Goal: Transaction & Acquisition: Register for event/course

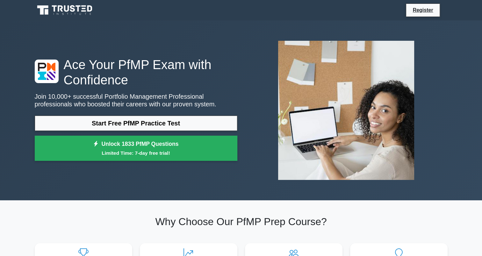
drag, startPoint x: 44, startPoint y: 71, endPoint x: 50, endPoint y: 75, distance: 6.9
click at [44, 70] on icon at bounding box center [47, 71] width 18 height 17
click at [419, 6] on link "Register" at bounding box center [422, 10] width 28 height 8
click at [52, 9] on icon at bounding box center [65, 10] width 61 height 12
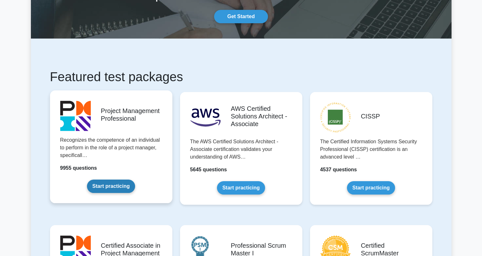
scroll to position [95, 0]
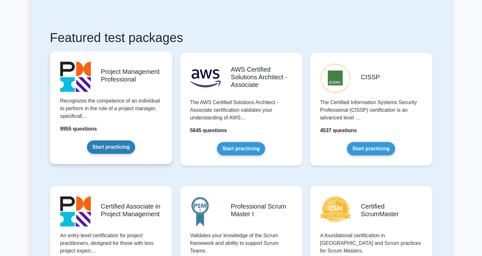
click at [123, 148] on link "Start practicing" at bounding box center [111, 146] width 48 height 13
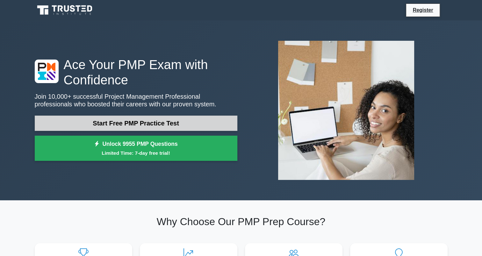
click at [108, 121] on link "Start Free PMP Practice Test" at bounding box center [136, 123] width 202 height 15
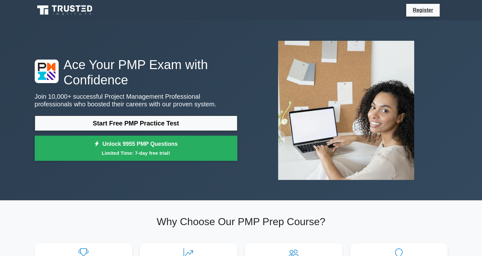
click at [66, 13] on icon at bounding box center [65, 10] width 61 height 12
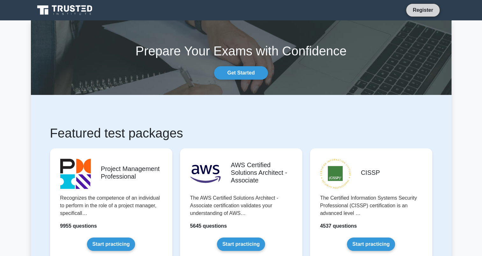
click at [430, 11] on link "Register" at bounding box center [422, 10] width 28 height 8
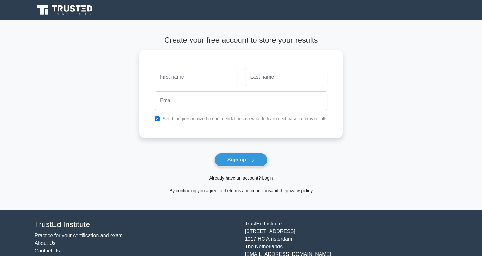
click at [265, 178] on link "Already have an account? Login" at bounding box center [241, 177] width 64 height 5
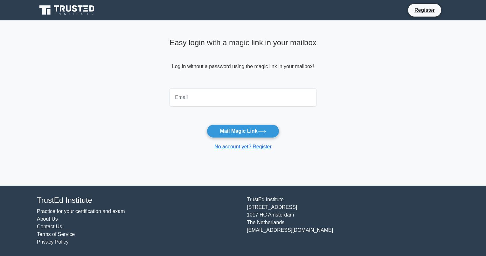
click at [224, 96] on input "email" at bounding box center [243, 97] width 147 height 18
click at [231, 101] on input "email" at bounding box center [243, 97] width 147 height 18
type input "[EMAIL_ADDRESS][DOMAIN_NAME]"
click at [207, 124] on button "Mail Magic Link" at bounding box center [243, 130] width 72 height 13
